Goal: Navigation & Orientation: Find specific page/section

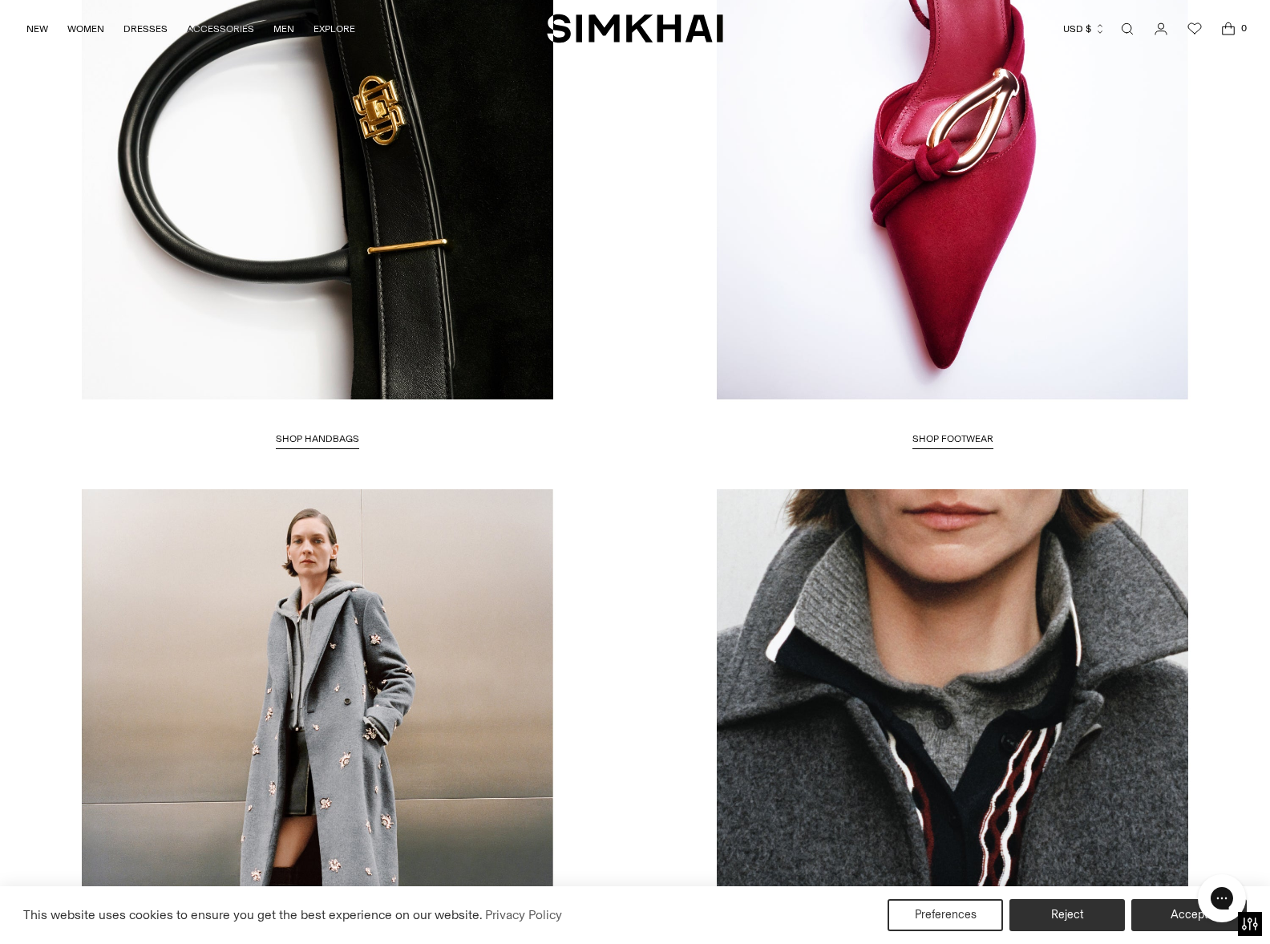
scroll to position [2385, 0]
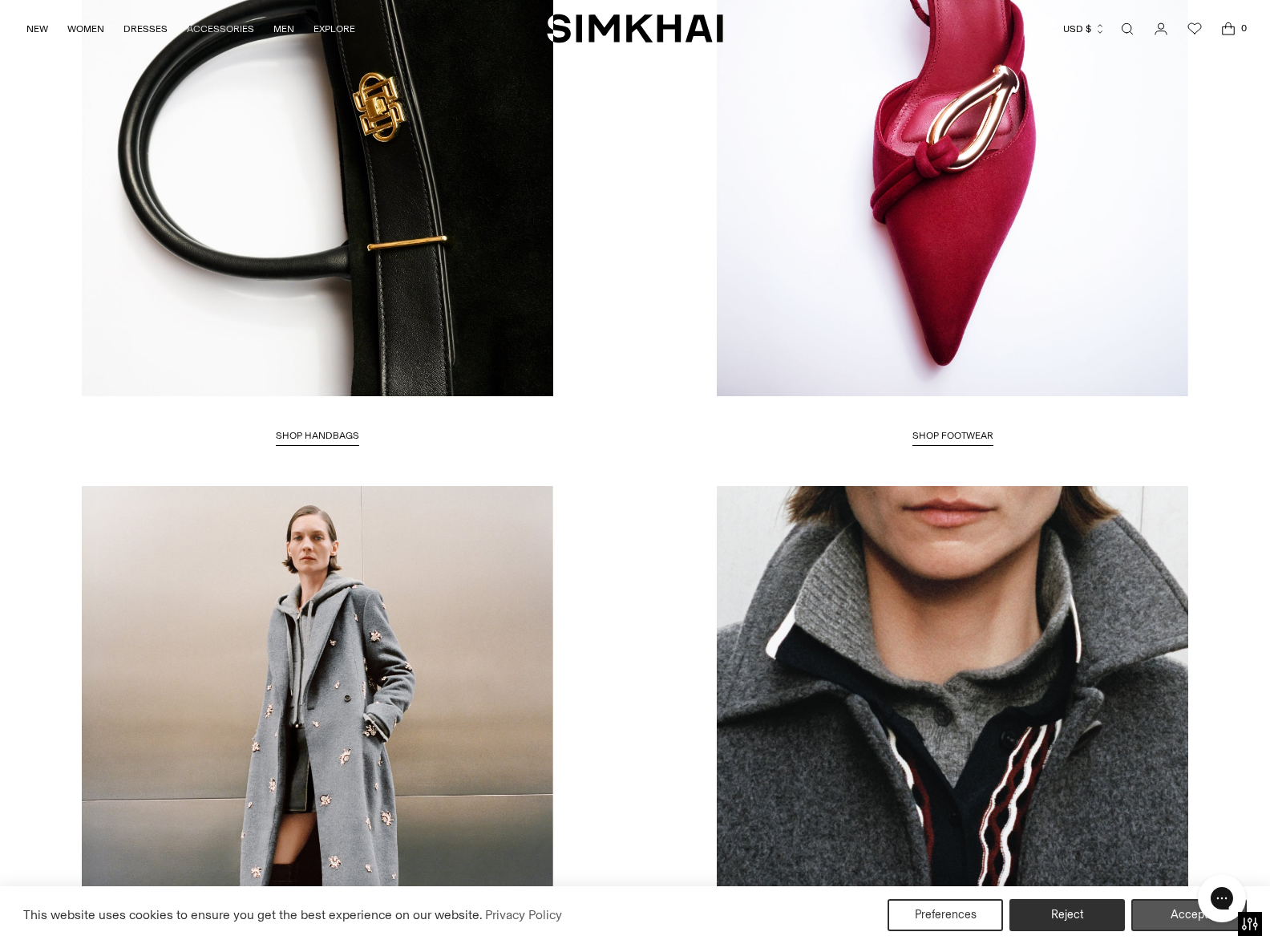
click at [1168, 924] on button "Accept" at bounding box center [1189, 915] width 115 height 32
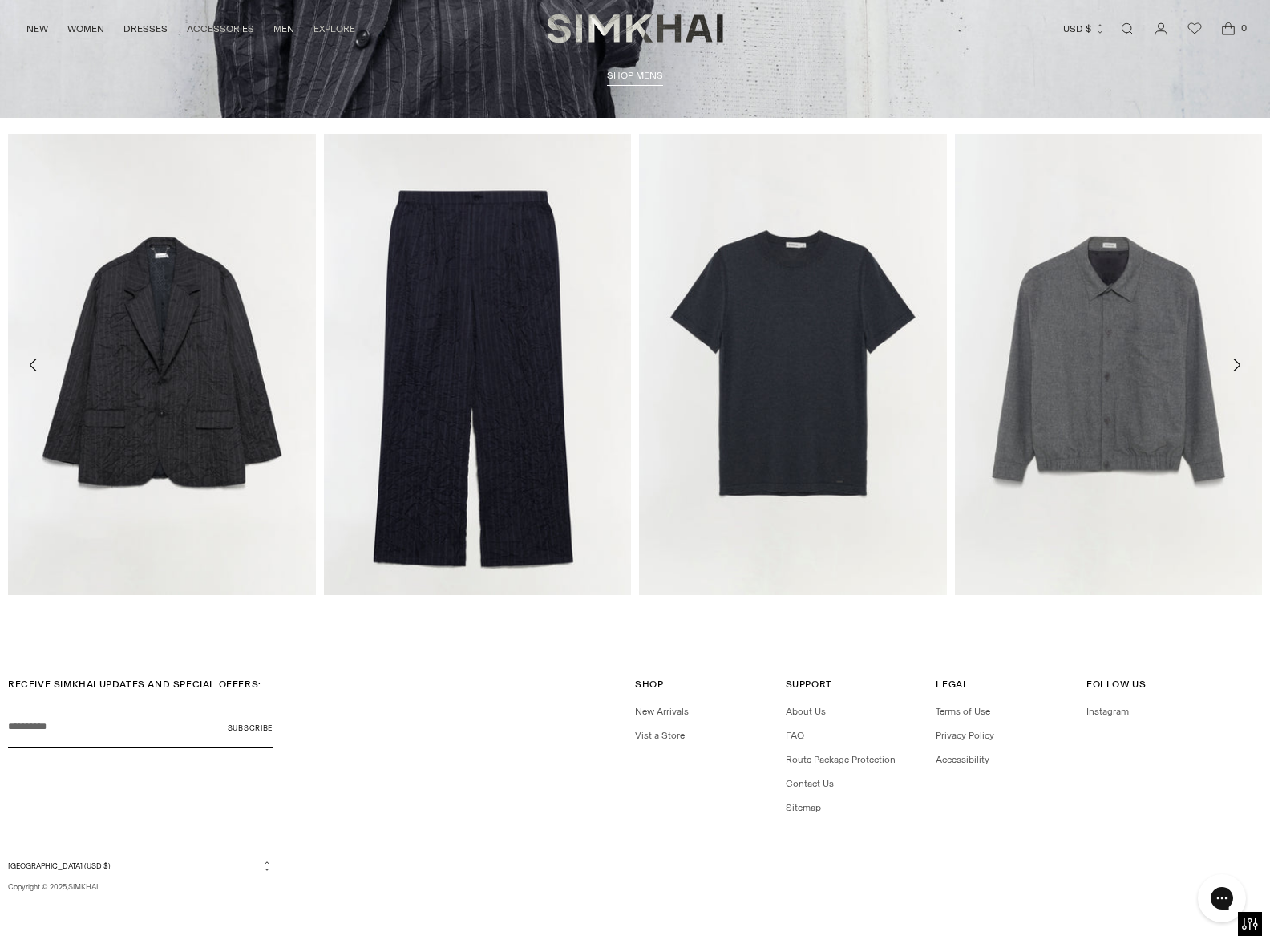
scroll to position [4168, 0]
click at [799, 736] on link "FAQ" at bounding box center [795, 736] width 18 height 11
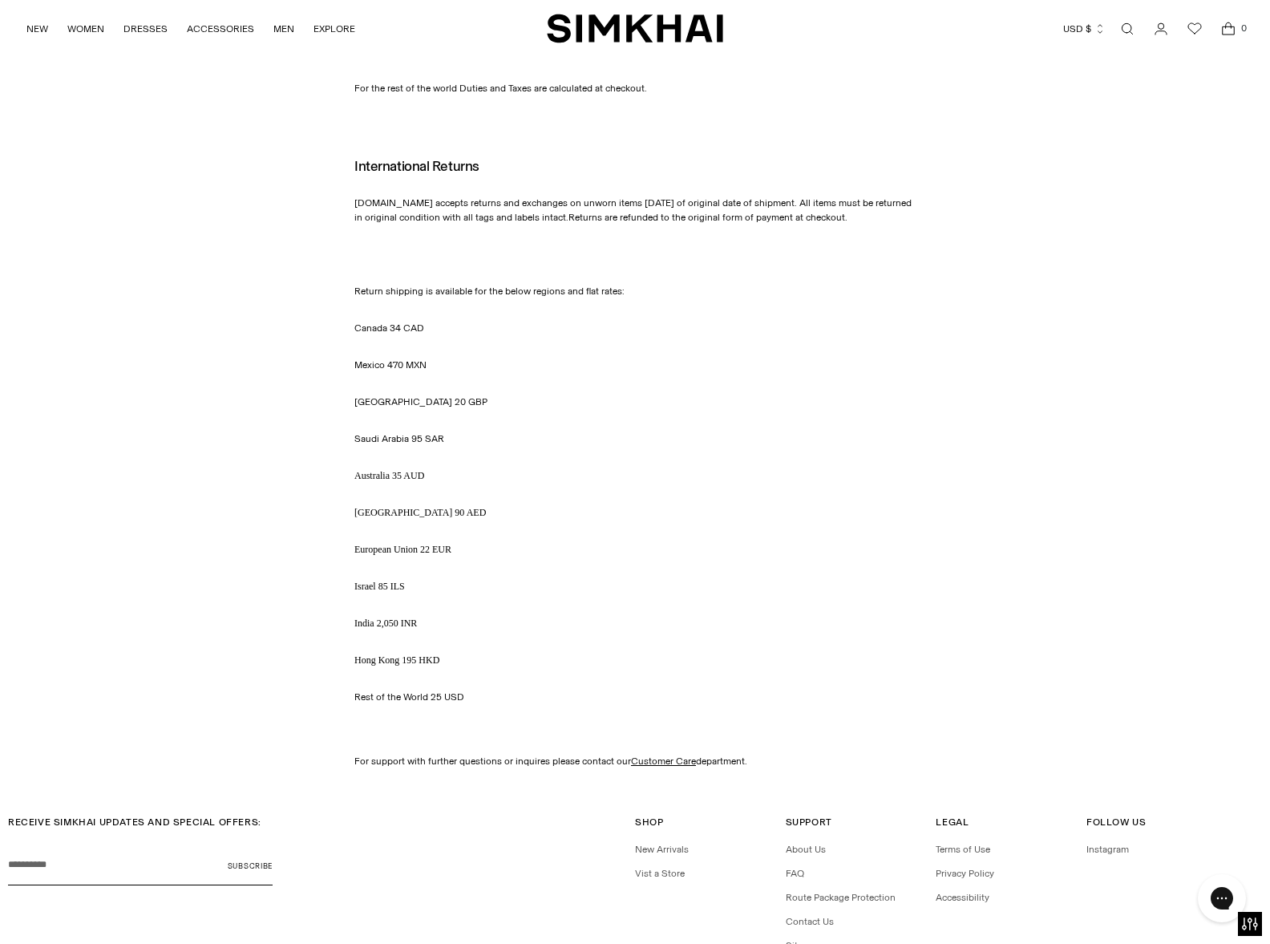
scroll to position [1816, 0]
click at [815, 843] on link "About Us" at bounding box center [806, 848] width 40 height 11
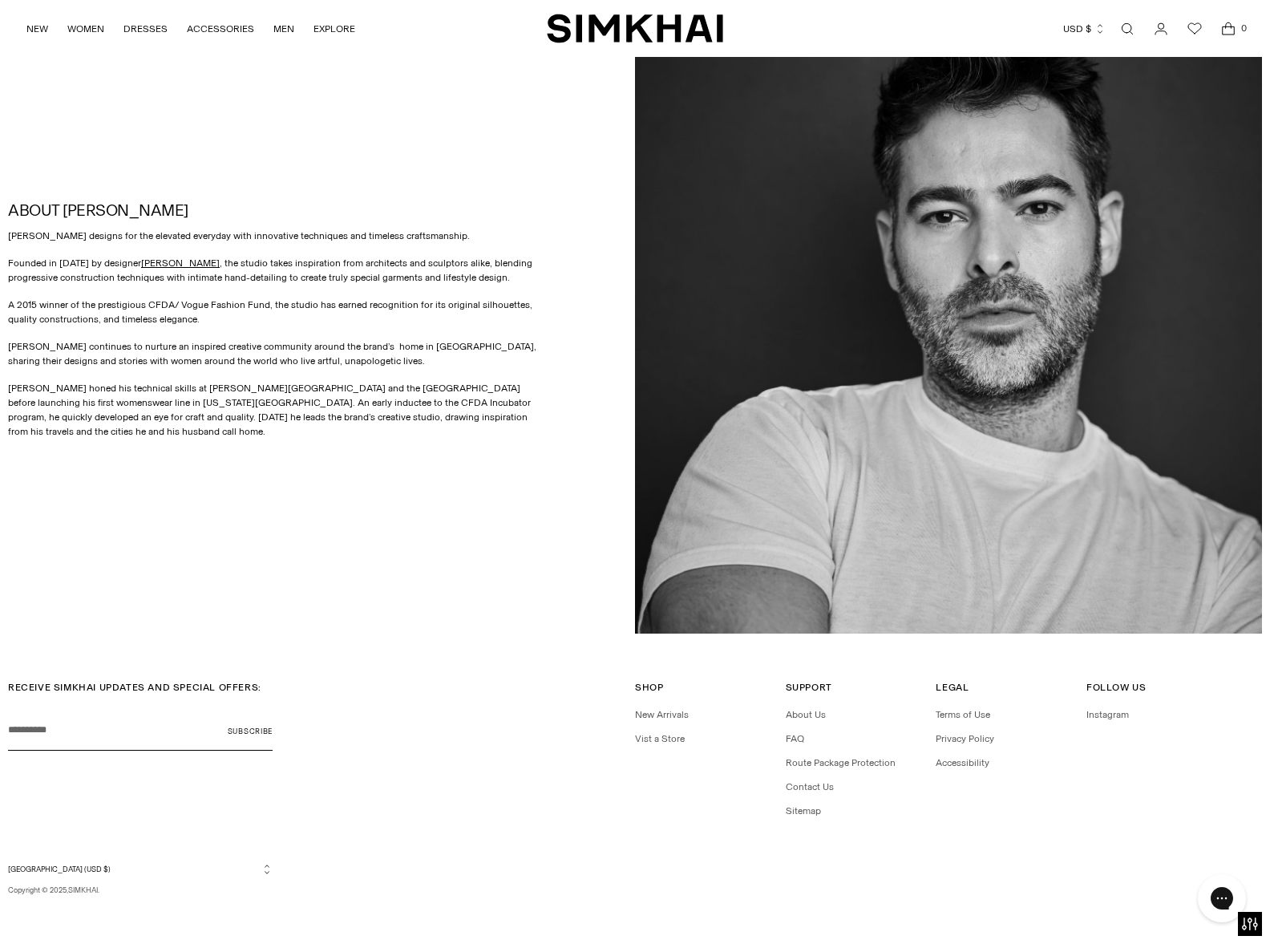
scroll to position [810, 0]
click at [638, 737] on link "Vist a Store" at bounding box center [660, 740] width 50 height 11
